Goal: Task Accomplishment & Management: Manage account settings

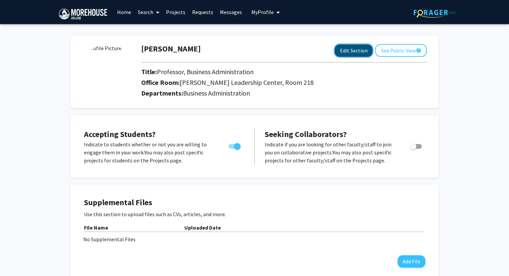
drag, startPoint x: 111, startPoint y: 74, endPoint x: 353, endPoint y: 51, distance: 242.7
click at [353, 51] on button "Edit Section" at bounding box center [354, 51] width 38 height 12
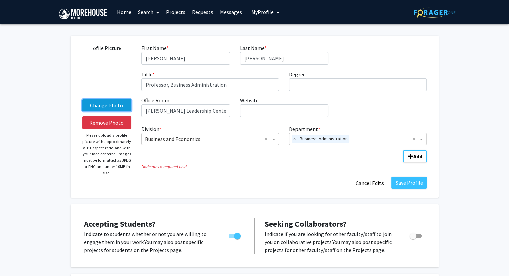
click at [107, 103] on label "Change Photo" at bounding box center [106, 105] width 49 height 12
click at [0, 0] on input "Change Photo" at bounding box center [0, 0] width 0 height 0
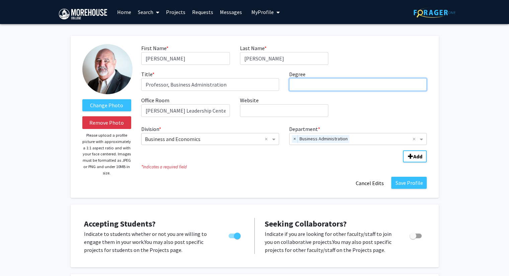
click at [321, 87] on input "Degree required" at bounding box center [358, 84] width 138 height 13
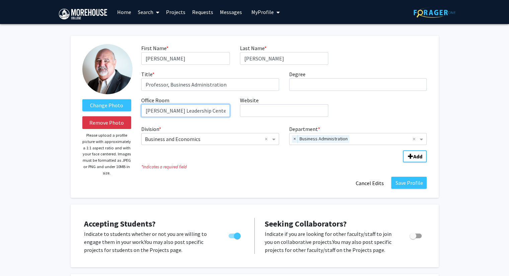
click at [221, 110] on input "[PERSON_NAME] Leadership Center, Room 218" at bounding box center [185, 110] width 88 height 13
click at [409, 180] on button "Save Profile" at bounding box center [408, 183] width 35 height 12
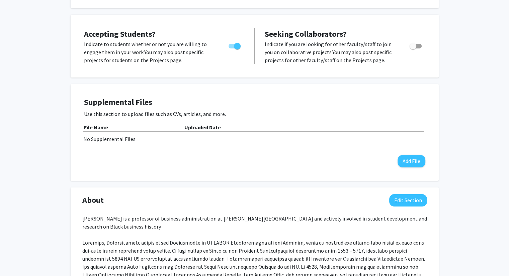
scroll to position [167, 0]
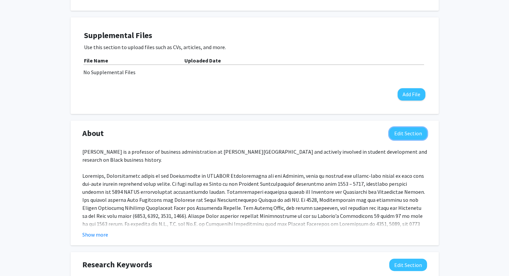
click at [405, 136] on button "Edit Section" at bounding box center [408, 133] width 38 height 12
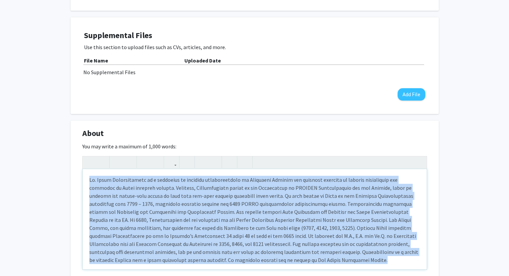
scroll to position [1, 0]
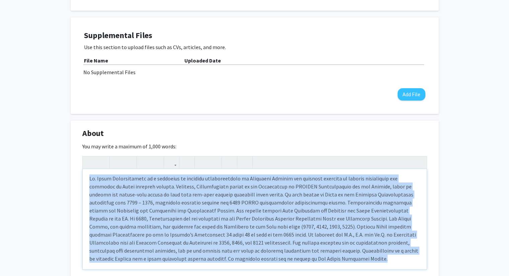
drag, startPoint x: 87, startPoint y: 178, endPoint x: 323, endPoint y: 266, distance: 251.2
click at [323, 266] on div "Note to users with screen readers: Please deactivate our accessibility plugin f…" at bounding box center [255, 219] width 344 height 100
paste div "Note to users with screen readers: Please deactivate our accessibility plugin f…"
type textarea "<lo><i>Dolor Sitametconsec, AdI. el s Doeiusmod te Incididu Utlaboreetdolo ma A…"
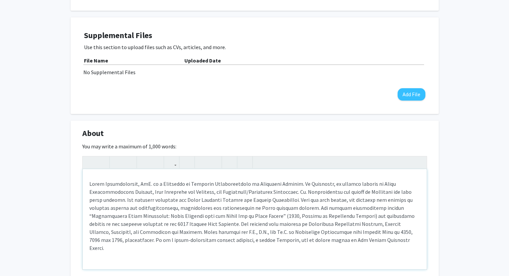
scroll to position [234, 0]
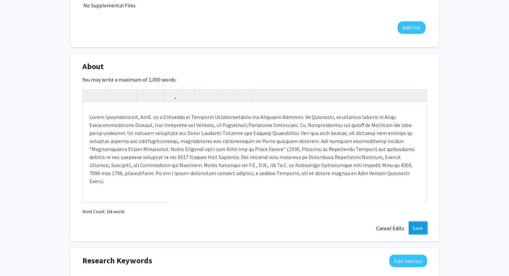
click at [417, 227] on button "Save" at bounding box center [418, 228] width 18 height 12
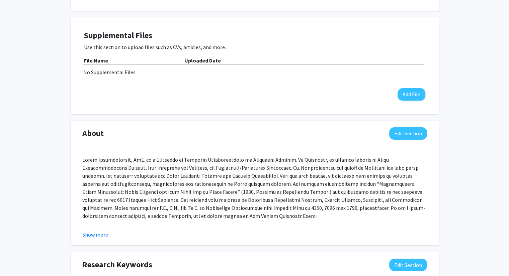
scroll to position [0, 0]
